Goal: Information Seeking & Learning: Learn about a topic

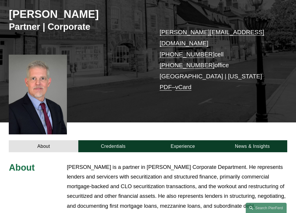
scroll to position [178, 0]
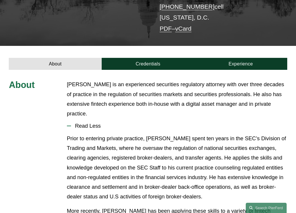
scroll to position [123, 0]
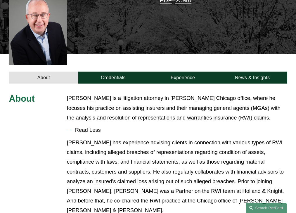
scroll to position [177, 0]
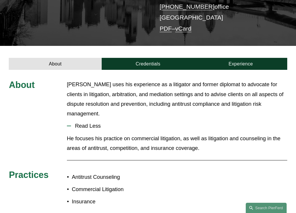
scroll to position [123, 0]
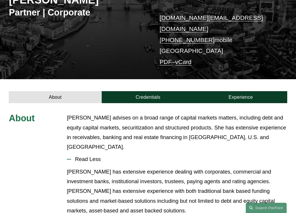
scroll to position [123, 0]
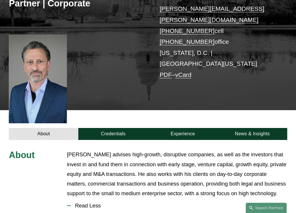
scroll to position [178, 0]
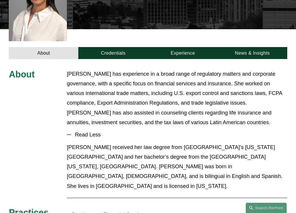
scroll to position [188, 0]
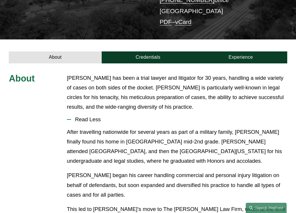
scroll to position [144, 0]
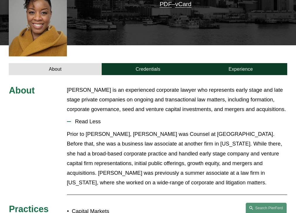
scroll to position [154, 0]
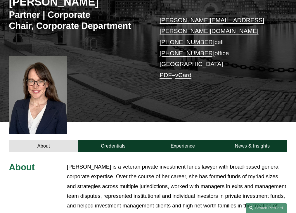
scroll to position [200, 0]
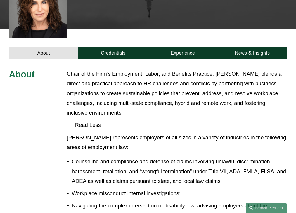
scroll to position [216, 0]
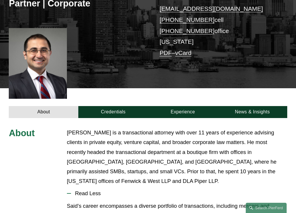
scroll to position [178, 0]
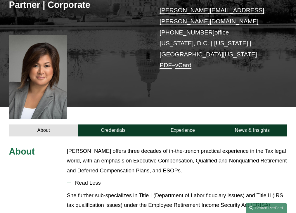
scroll to position [165, 0]
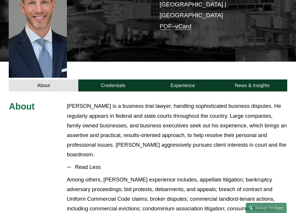
scroll to position [189, 0]
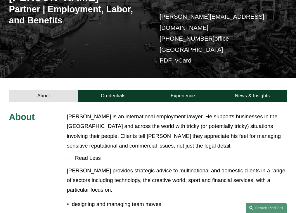
scroll to position [134, 0]
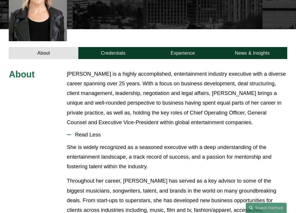
scroll to position [188, 0]
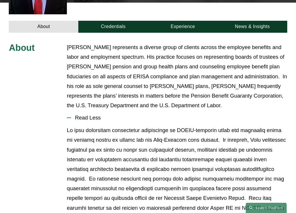
scroll to position [205, 0]
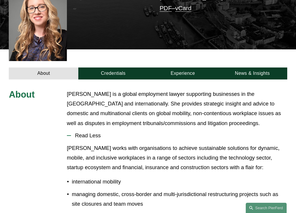
scroll to position [176, 0]
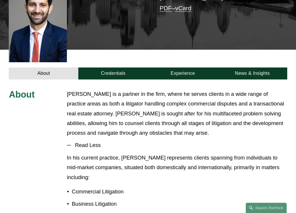
scroll to position [173, 0]
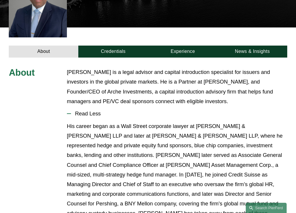
scroll to position [163, 0]
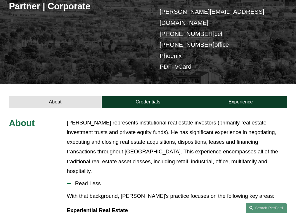
scroll to position [154, 0]
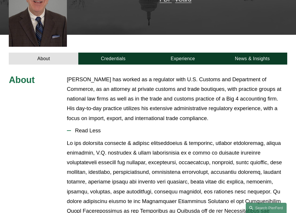
scroll to position [178, 0]
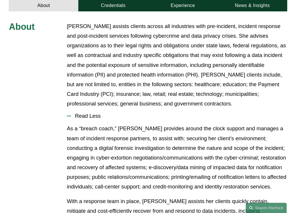
scroll to position [217, 0]
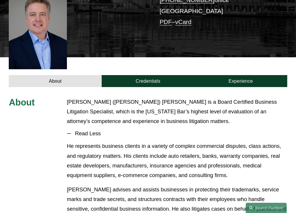
scroll to position [159, 0]
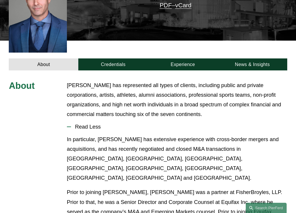
scroll to position [168, 0]
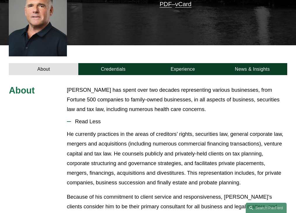
scroll to position [154, 0]
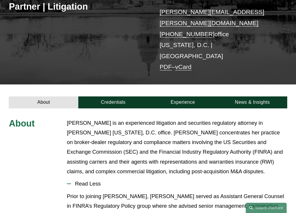
scroll to position [152, 0]
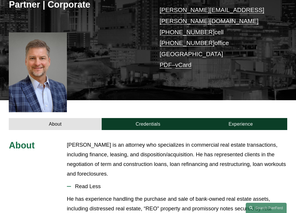
scroll to position [168, 0]
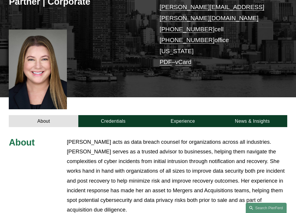
scroll to position [197, 0]
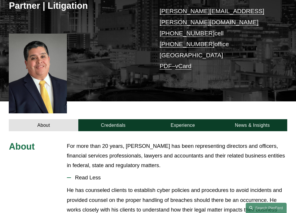
scroll to position [159, 0]
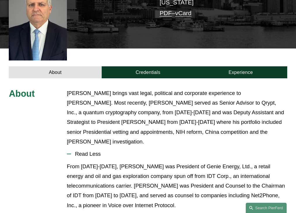
scroll to position [178, 0]
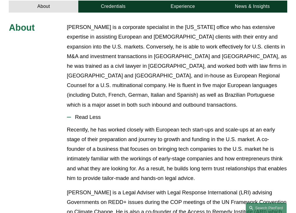
scroll to position [207, 0]
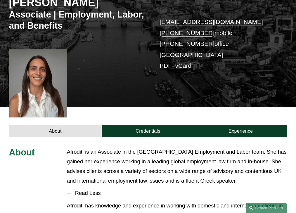
scroll to position [176, 0]
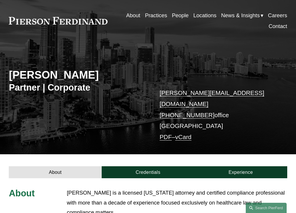
scroll to position [15, 0]
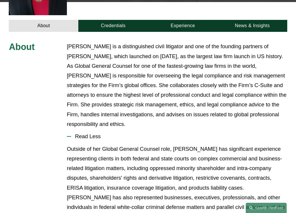
scroll to position [216, 0]
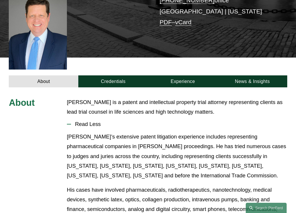
scroll to position [149, 0]
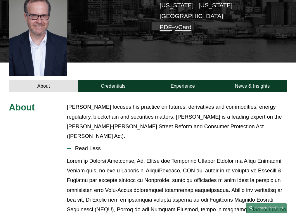
scroll to position [159, 0]
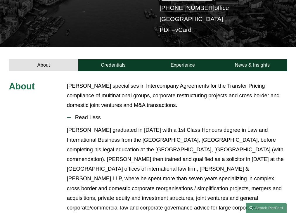
scroll to position [134, 0]
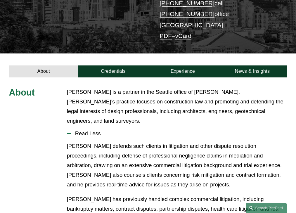
scroll to position [134, 0]
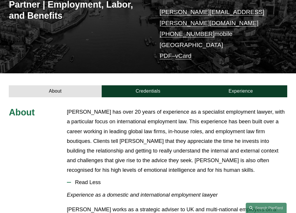
scroll to position [164, 0]
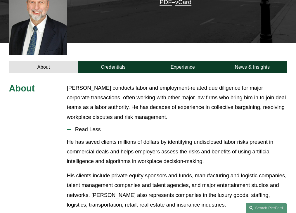
scroll to position [176, 0]
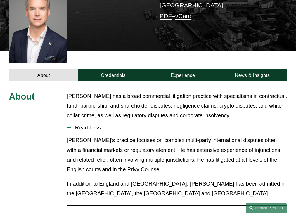
scroll to position [159, 0]
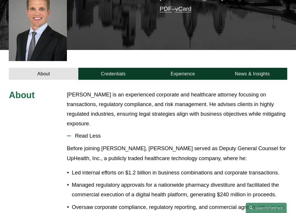
scroll to position [163, 0]
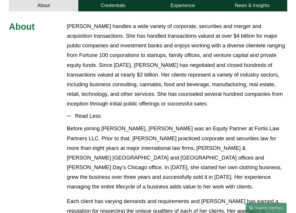
scroll to position [217, 0]
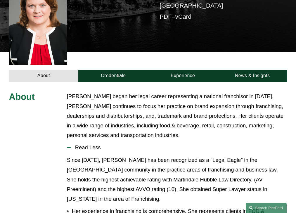
scroll to position [178, 0]
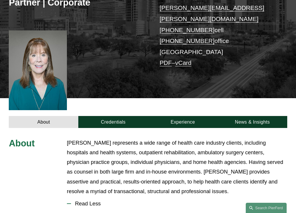
scroll to position [188, 0]
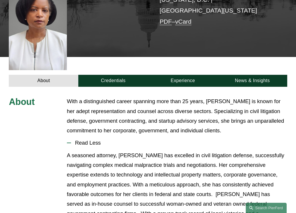
scroll to position [168, 0]
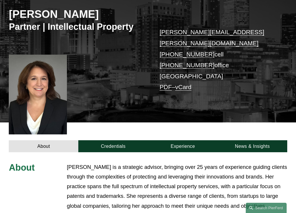
scroll to position [178, 0]
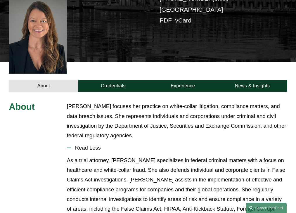
scroll to position [188, 0]
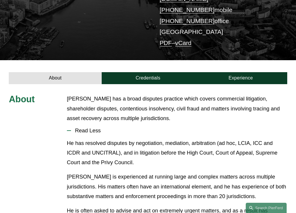
scroll to position [134, 0]
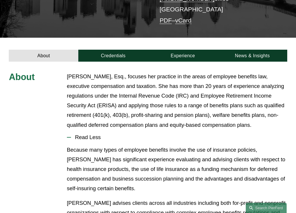
scroll to position [165, 0]
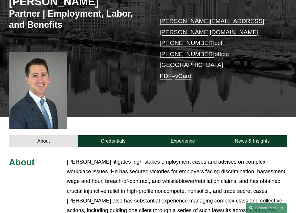
scroll to position [195, 0]
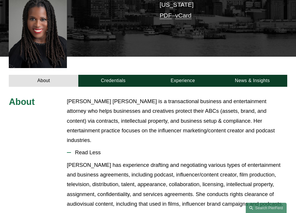
scroll to position [163, 0]
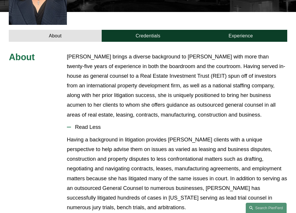
scroll to position [205, 0]
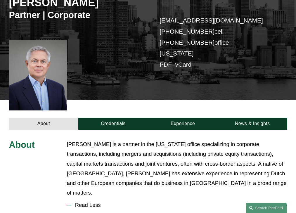
scroll to position [178, 0]
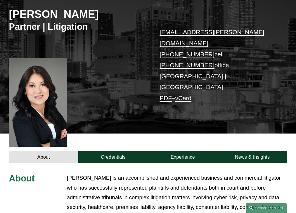
scroll to position [178, 0]
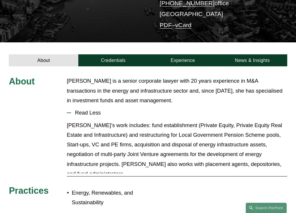
scroll to position [134, 0]
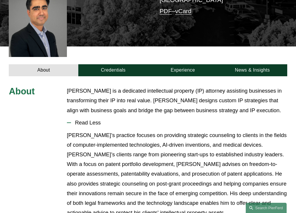
scroll to position [159, 0]
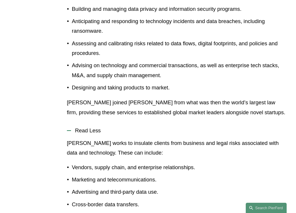
scroll to position [288, 0]
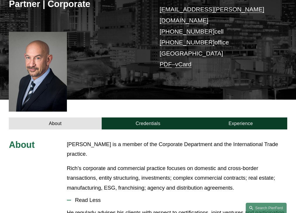
scroll to position [173, 0]
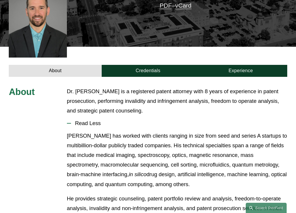
scroll to position [159, 0]
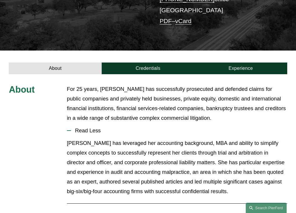
scroll to position [145, 0]
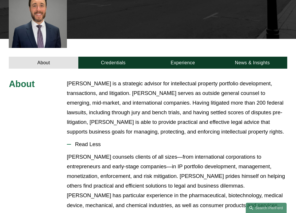
scroll to position [207, 0]
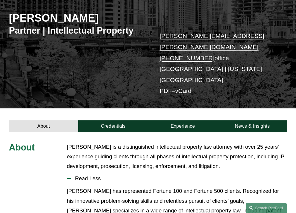
scroll to position [123, 0]
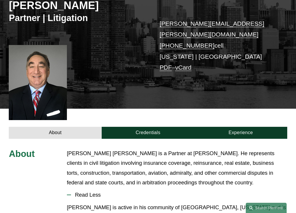
scroll to position [163, 0]
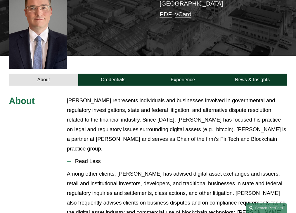
scroll to position [185, 0]
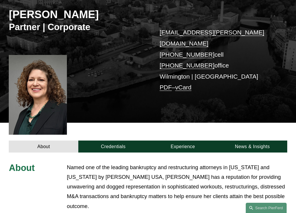
scroll to position [168, 0]
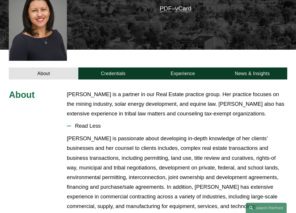
scroll to position [154, 0]
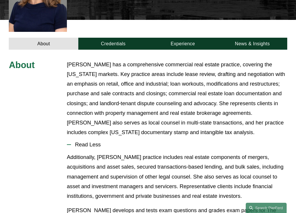
scroll to position [207, 0]
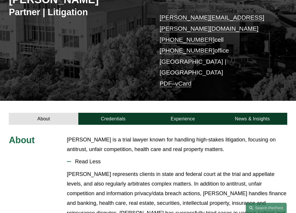
scroll to position [125, 0]
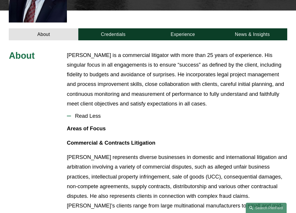
scroll to position [188, 0]
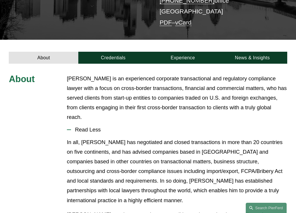
scroll to position [145, 0]
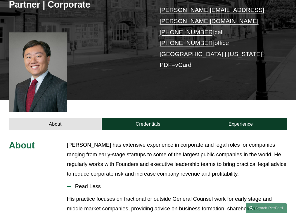
scroll to position [168, 0]
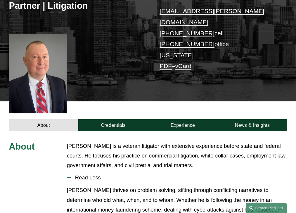
scroll to position [159, 0]
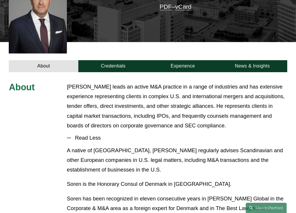
scroll to position [194, 0]
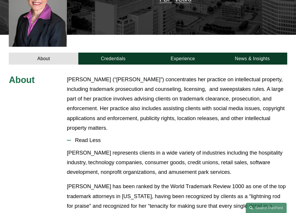
scroll to position [178, 0]
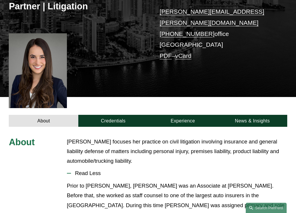
scroll to position [154, 0]
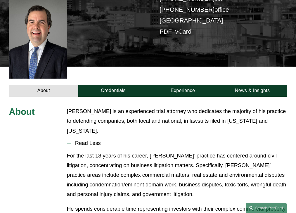
scroll to position [149, 0]
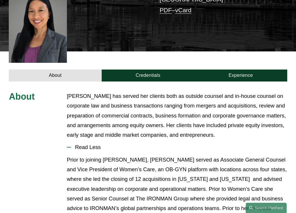
scroll to position [173, 0]
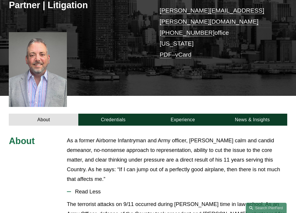
scroll to position [163, 0]
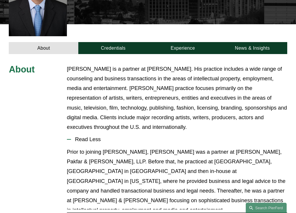
scroll to position [197, 0]
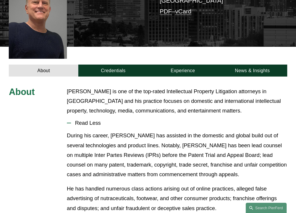
scroll to position [159, 0]
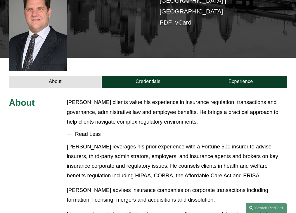
scroll to position [159, 0]
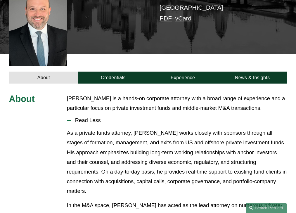
scroll to position [149, 0]
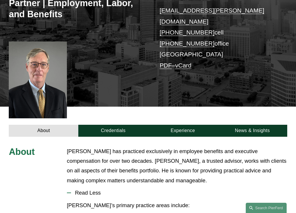
scroll to position [176, 0]
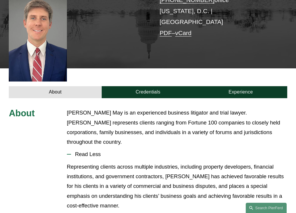
scroll to position [159, 0]
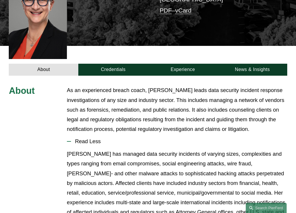
scroll to position [178, 0]
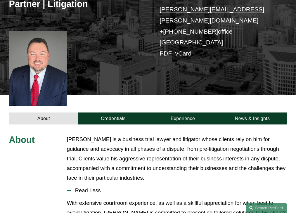
scroll to position [173, 0]
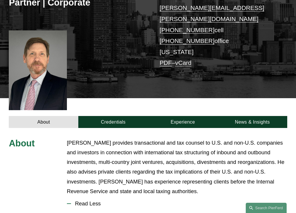
scroll to position [188, 0]
